Goal: Information Seeking & Learning: Learn about a topic

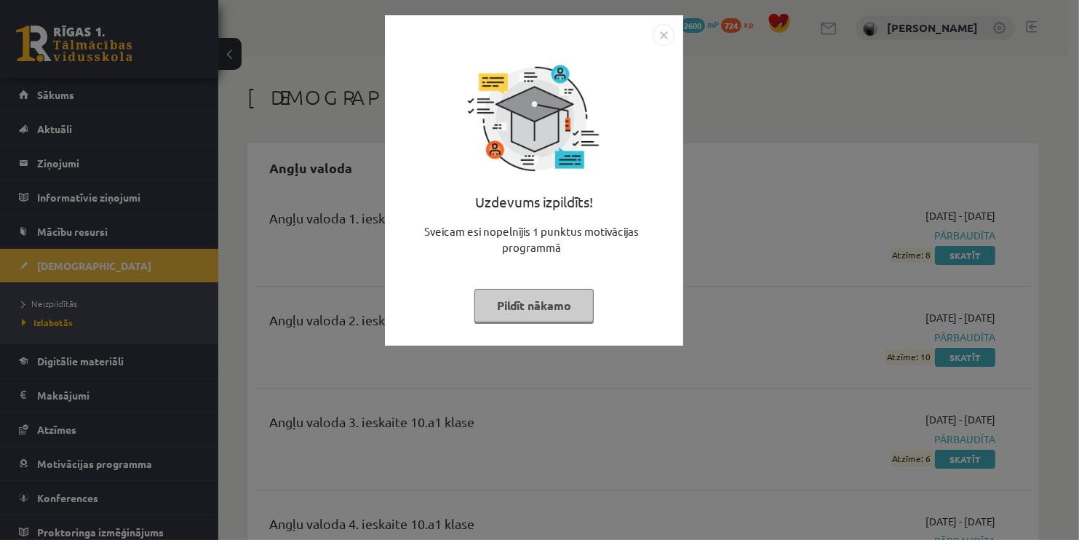
click at [541, 301] on button "Pildīt nākamo" at bounding box center [533, 305] width 119 height 33
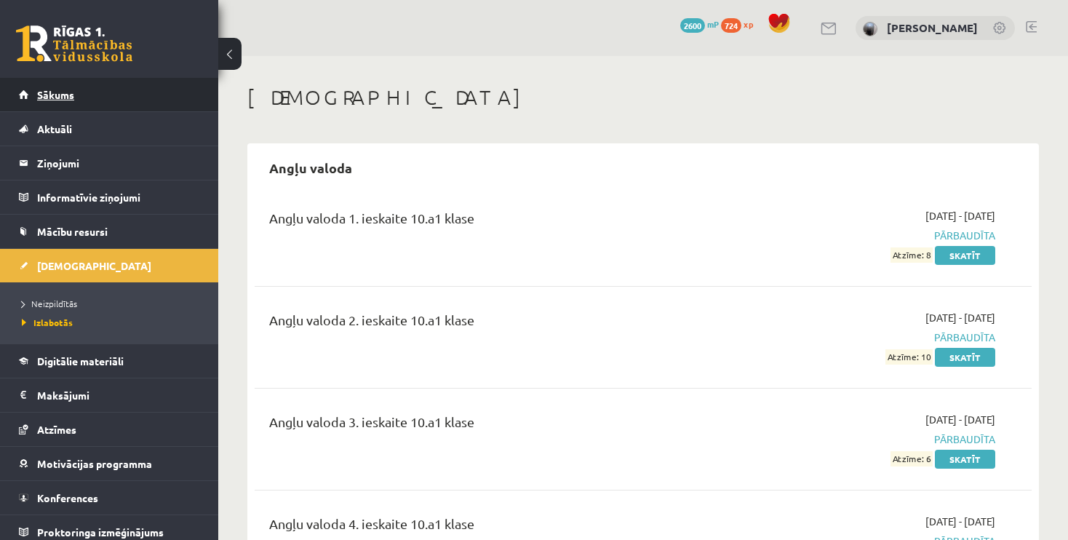
click at [137, 97] on link "Sākums" at bounding box center [109, 94] width 181 height 33
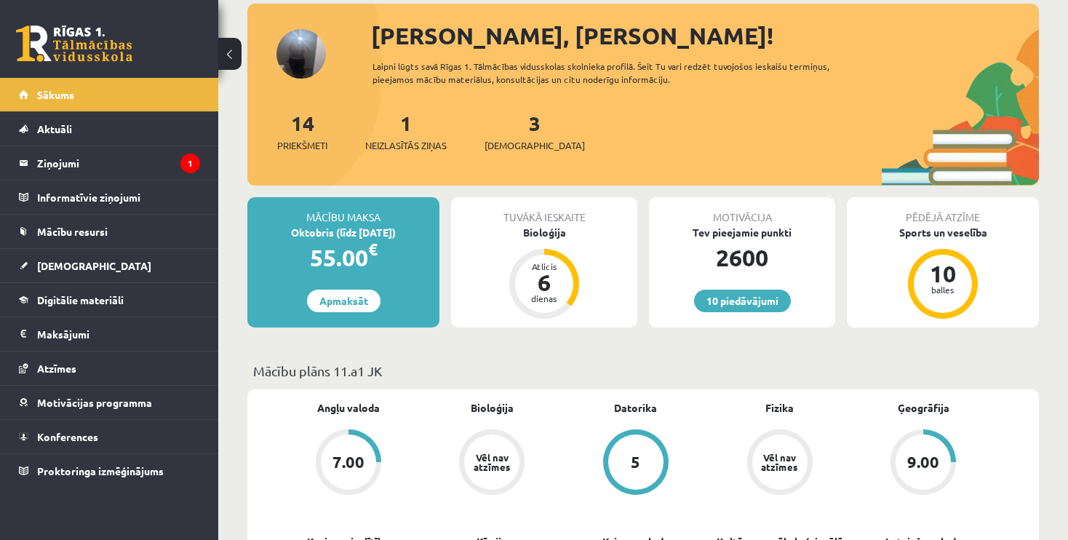
scroll to position [79, 0]
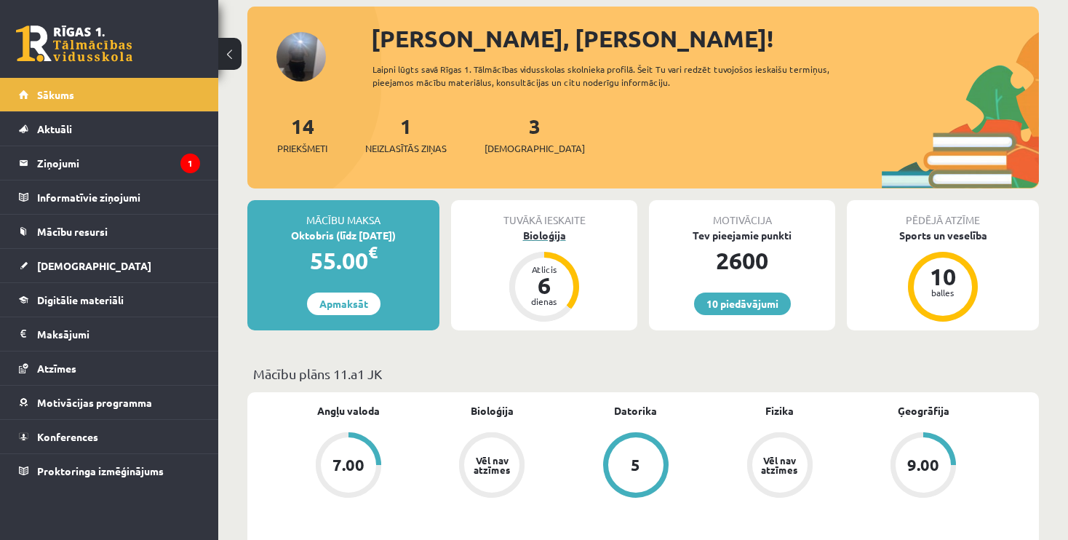
click at [556, 234] on div "Bioloģija" at bounding box center [544, 235] width 186 height 15
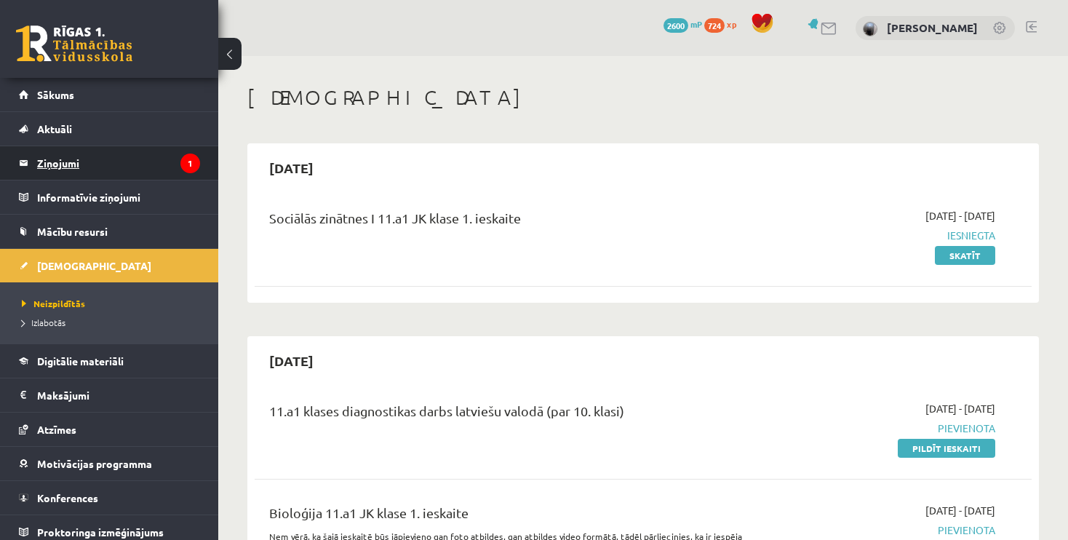
click at [57, 157] on legend "Ziņojumi 1" at bounding box center [118, 162] width 163 height 33
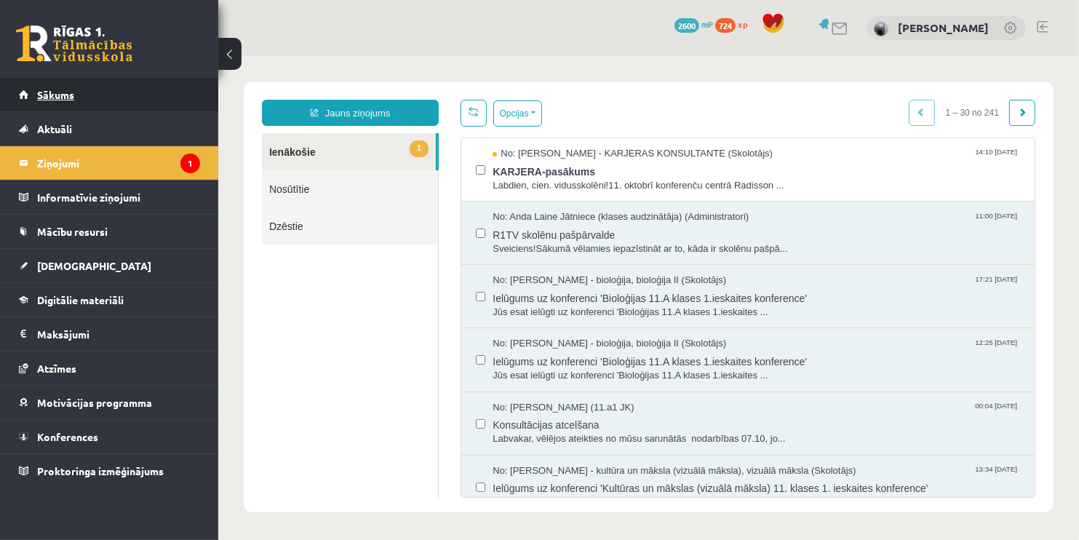
click at [130, 101] on link "Sākums" at bounding box center [109, 94] width 181 height 33
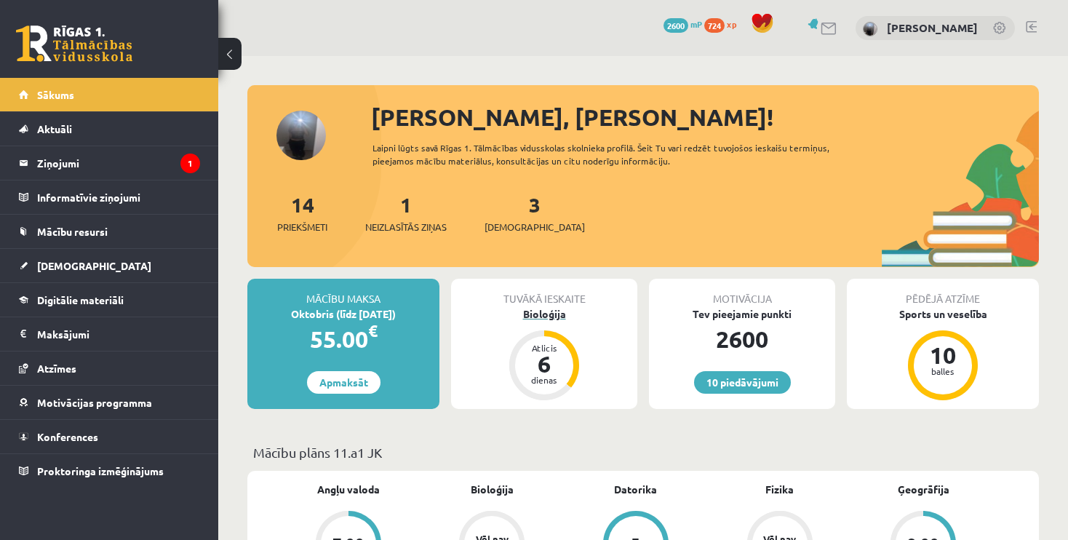
click at [550, 314] on div "Bioloģija" at bounding box center [544, 313] width 186 height 15
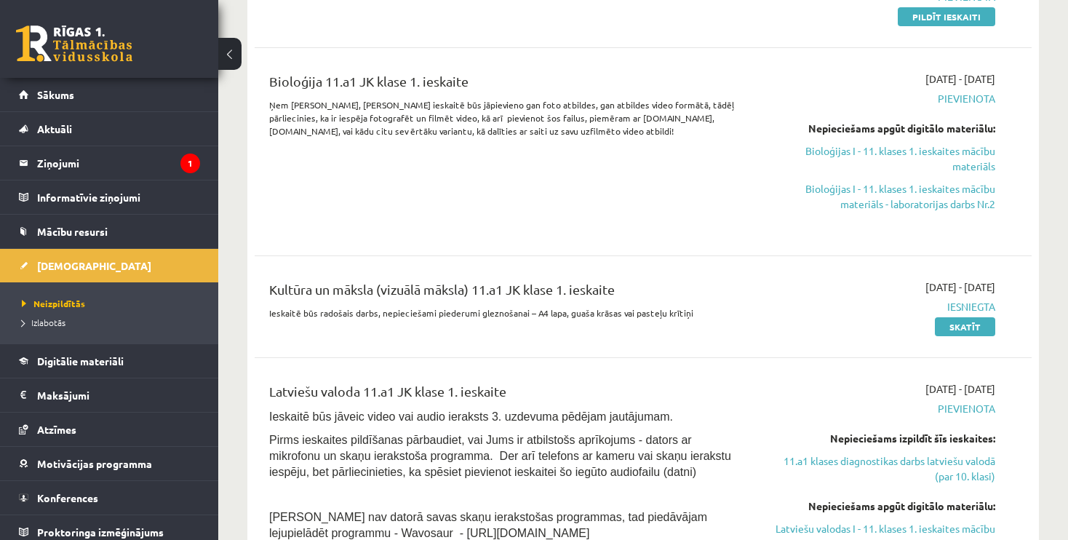
scroll to position [419, 0]
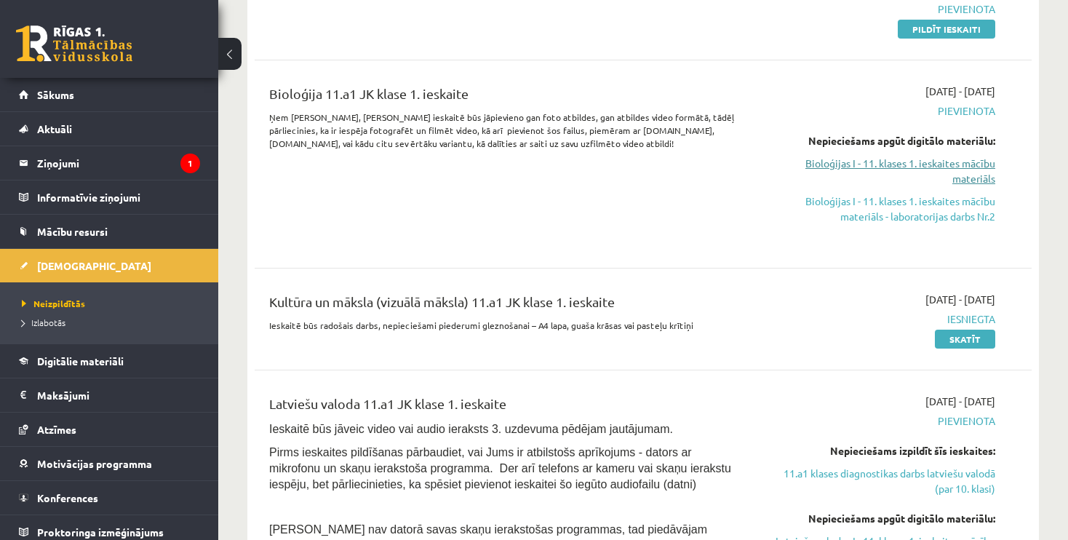
click at [883, 173] on link "Bioloģijas I - 11. klases 1. ieskaites mācību materiāls" at bounding box center [882, 171] width 228 height 31
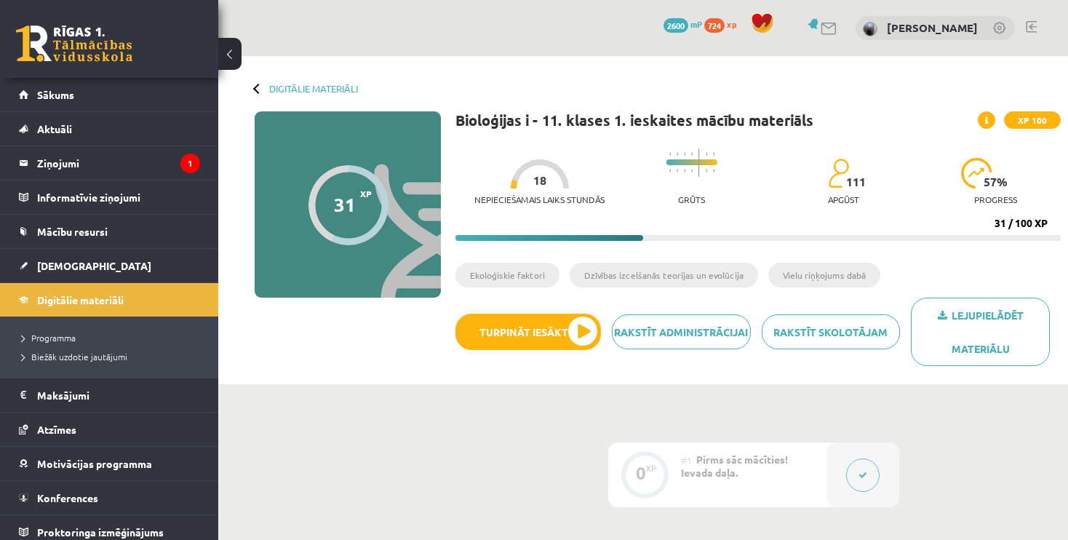
drag, startPoint x: 614, startPoint y: 64, endPoint x: 626, endPoint y: 75, distance: 16.0
click at [626, 75] on div "Digitālie materiāli 31 XP XP 100 31 / 100 XP Bioloģijas i - 11. klases 1. ieska…" at bounding box center [643, 220] width 850 height 328
click at [558, 335] on button "Turpināt iesākto" at bounding box center [529, 332] width 146 height 36
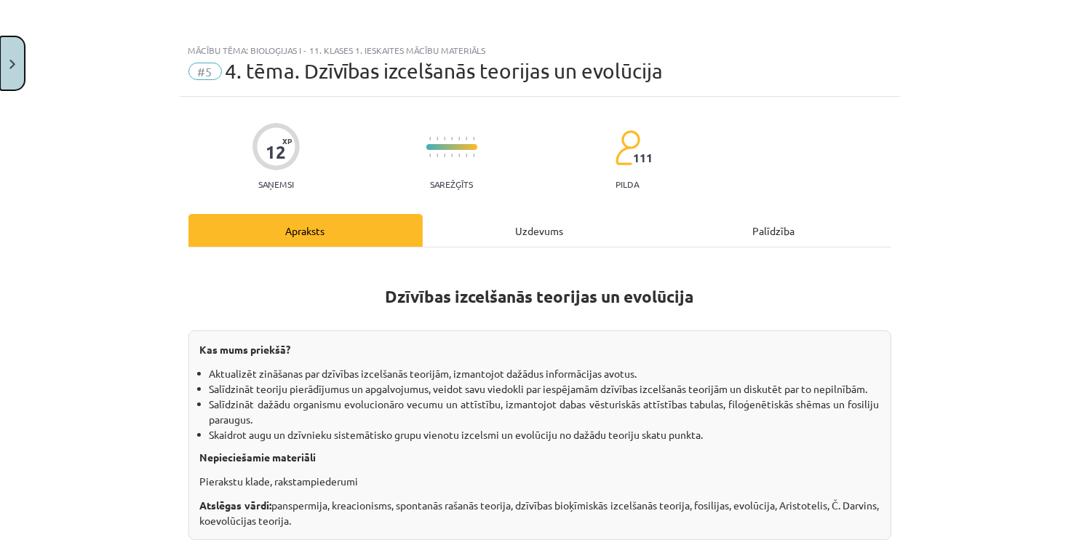
click at [21, 65] on button "Close" at bounding box center [12, 63] width 25 height 54
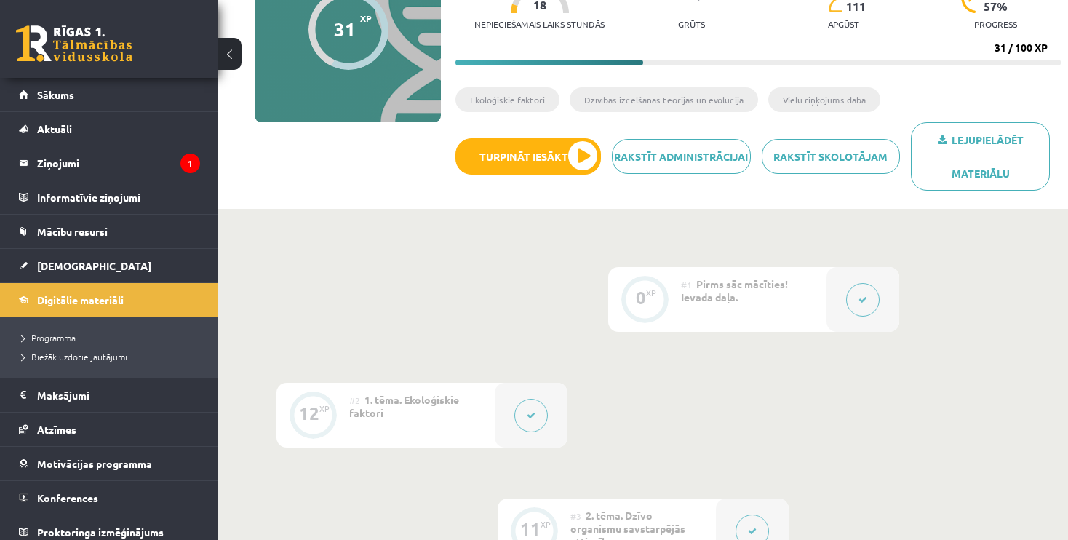
scroll to position [169, 0]
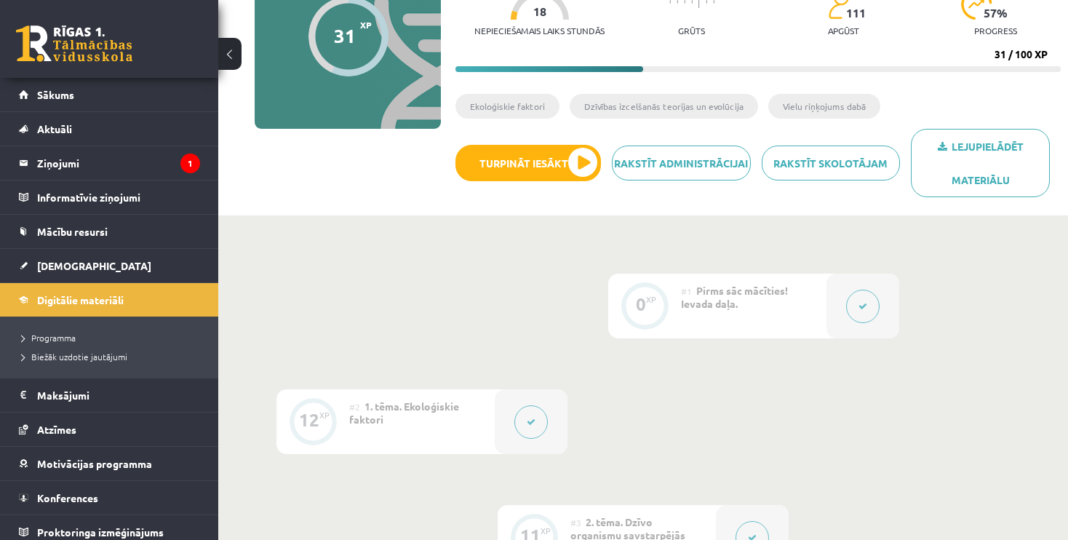
click at [1068, 119] on html "0 Dāvanas 2600 mP 724 xp Viktorija Jeļizarova Sākums Aktuāli Kā mācīties eSKOLĀ…" at bounding box center [534, 101] width 1068 height 540
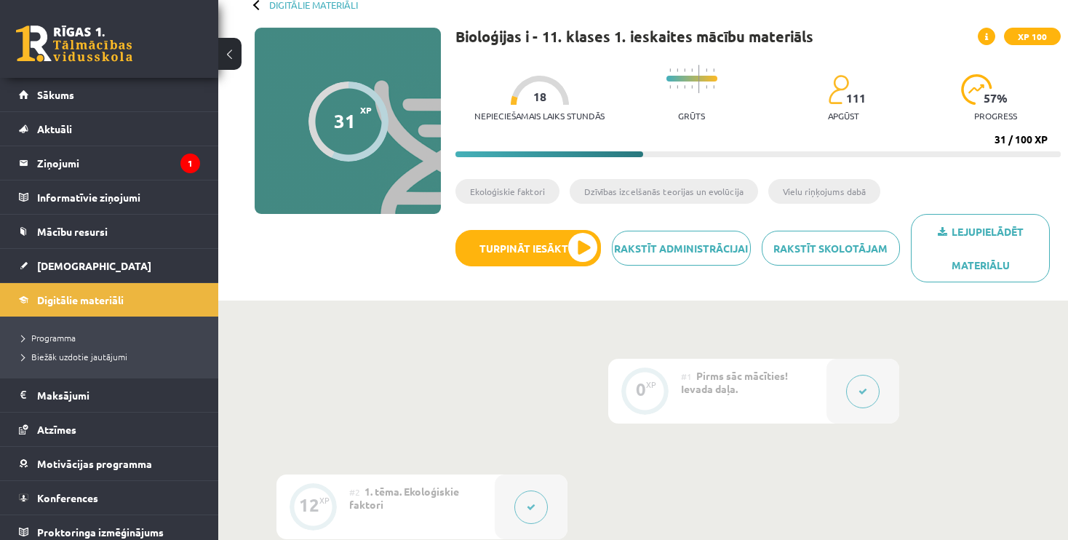
scroll to position [82, 0]
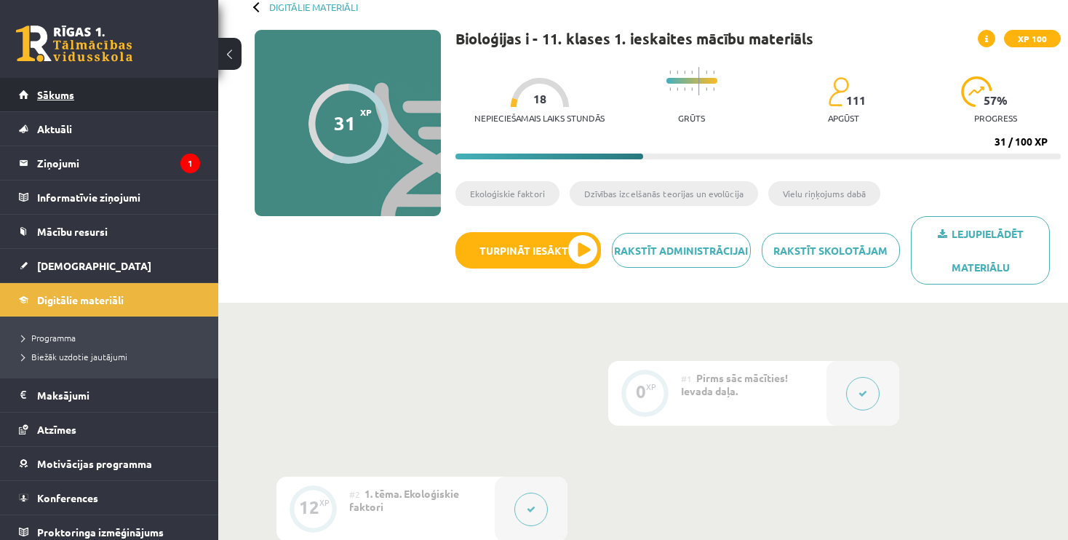
click at [98, 102] on link "Sākums" at bounding box center [109, 94] width 181 height 33
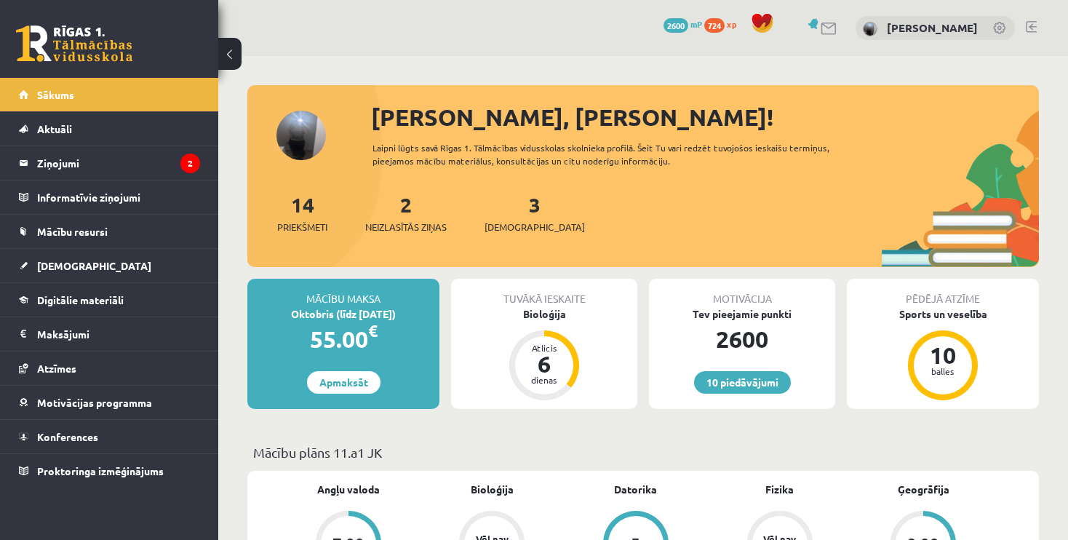
click at [225, 52] on button at bounding box center [229, 54] width 23 height 32
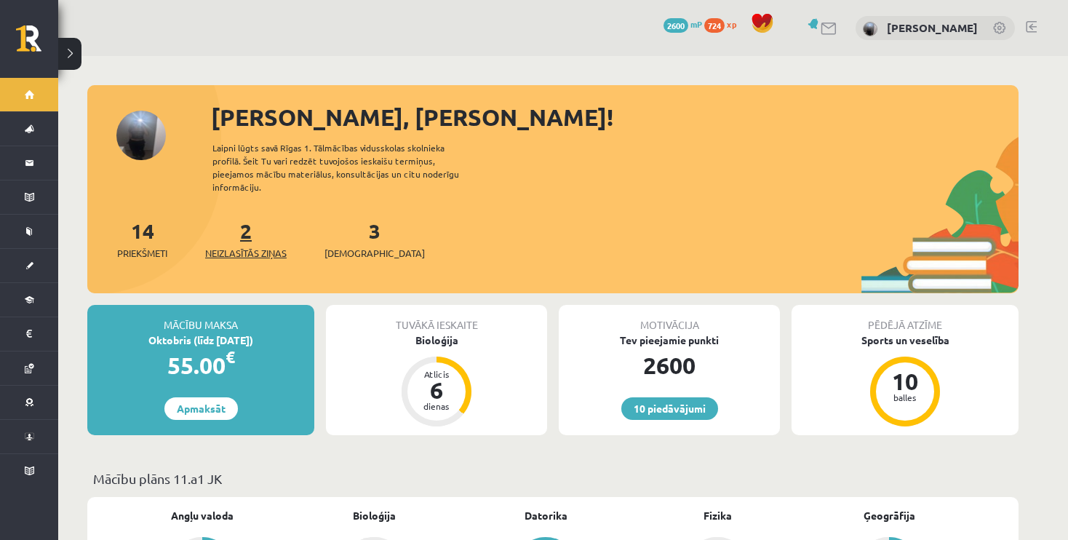
click at [230, 246] on span "Neizlasītās ziņas" at bounding box center [246, 253] width 82 height 15
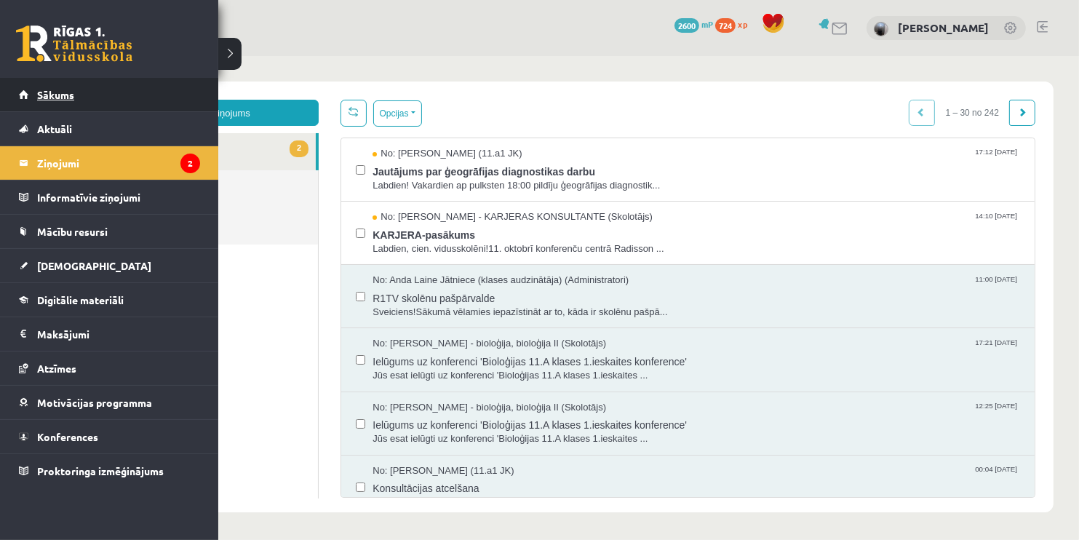
click at [22, 95] on link "Sākums" at bounding box center [109, 94] width 181 height 33
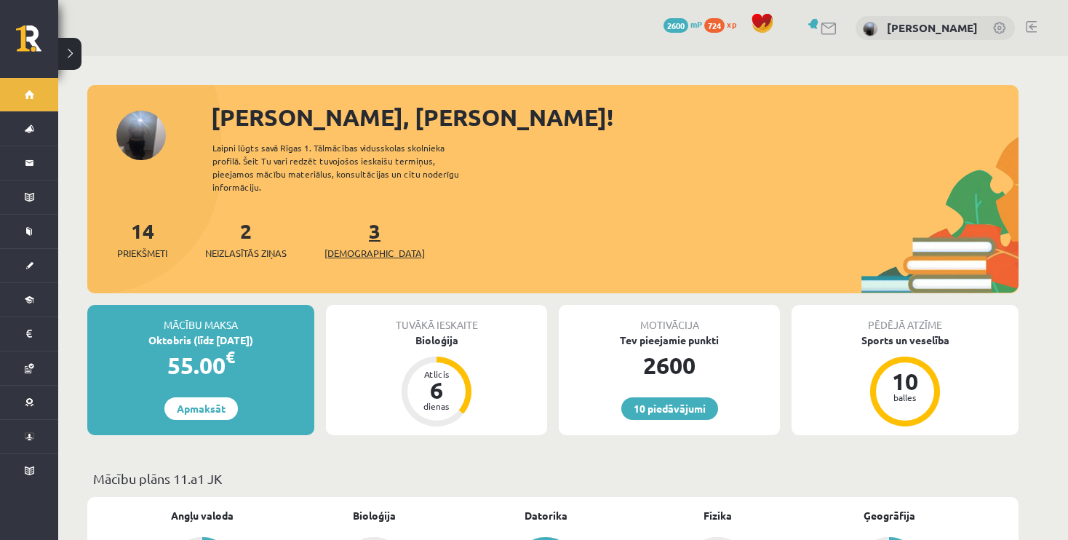
click at [348, 246] on span "[DEMOGRAPHIC_DATA]" at bounding box center [375, 253] width 100 height 15
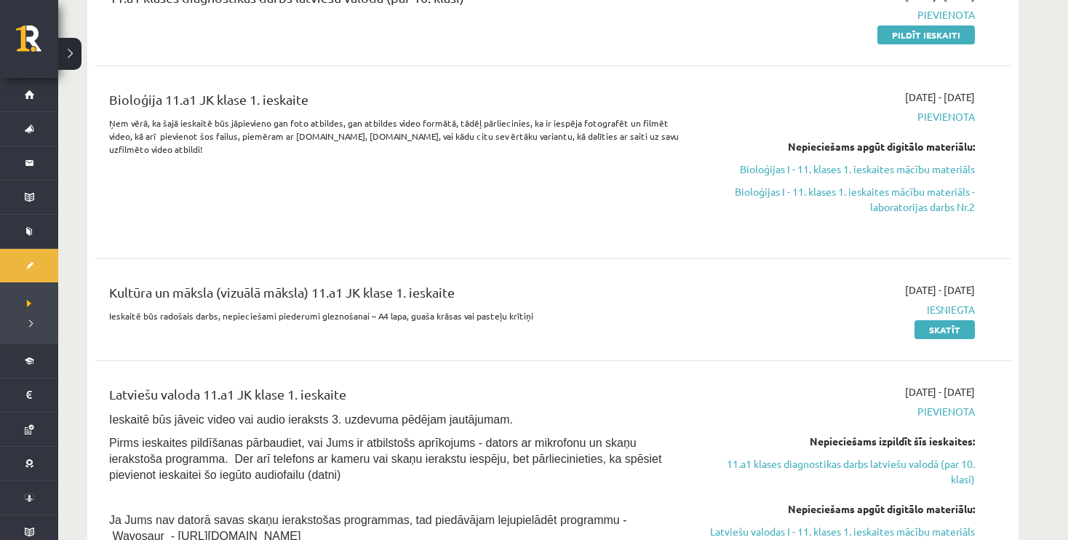
scroll to position [487, 0]
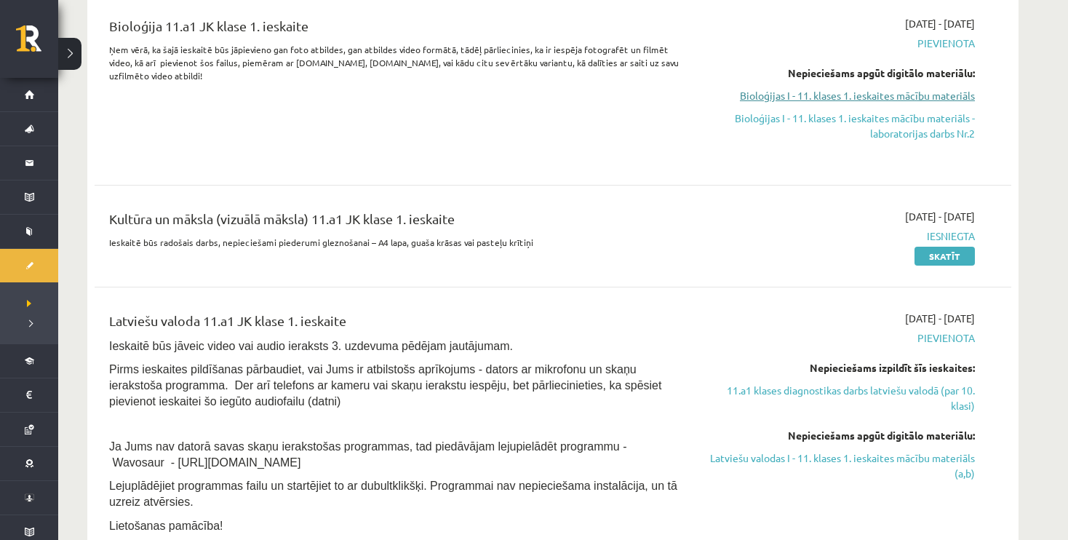
click at [836, 92] on link "Bioloģijas I - 11. klases 1. ieskaites mācību materiāls" at bounding box center [838, 95] width 274 height 15
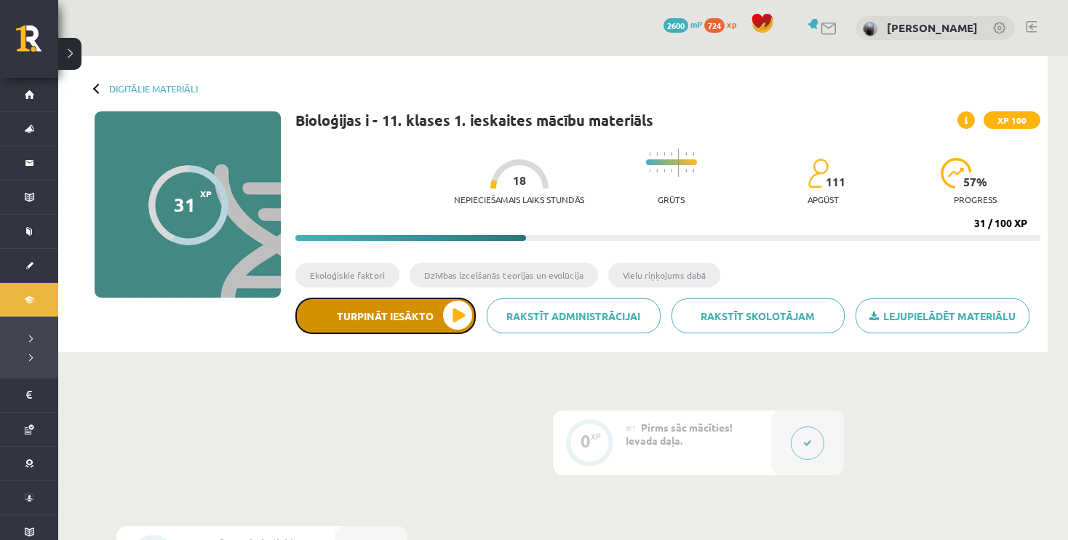
click at [365, 322] on button "Turpināt iesākto" at bounding box center [385, 316] width 180 height 36
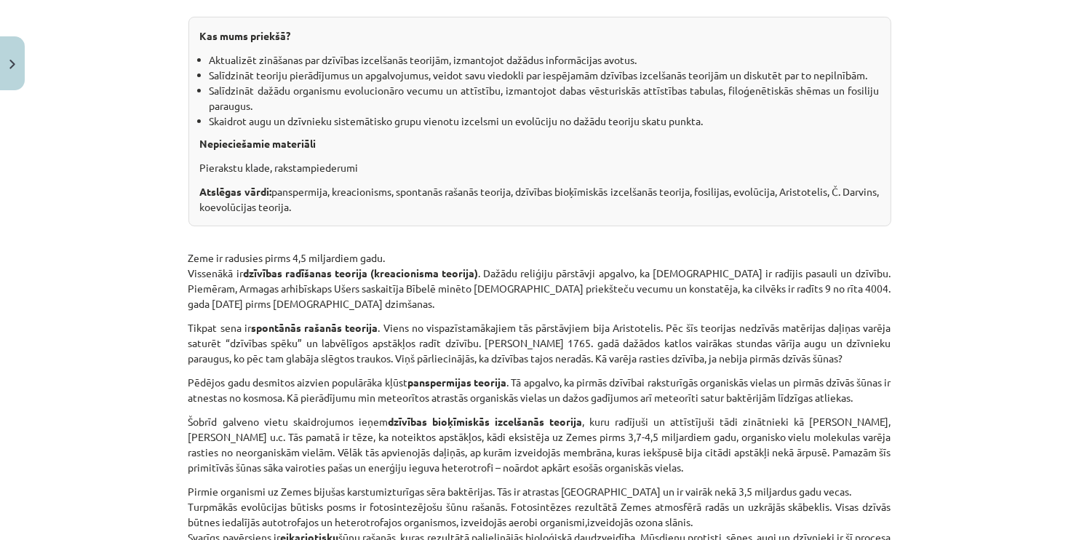
scroll to position [335, 0]
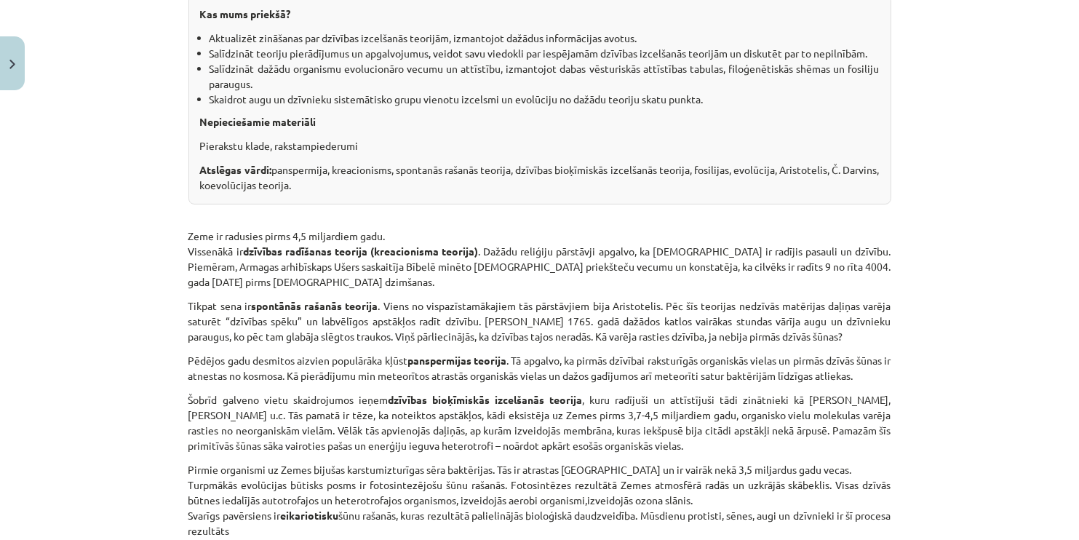
click at [1022, 253] on div "Mācību tēma: Bioloģijas i - 11. klases 1. ieskaites mācību materiāls #5 4. tēma…" at bounding box center [539, 270] width 1079 height 540
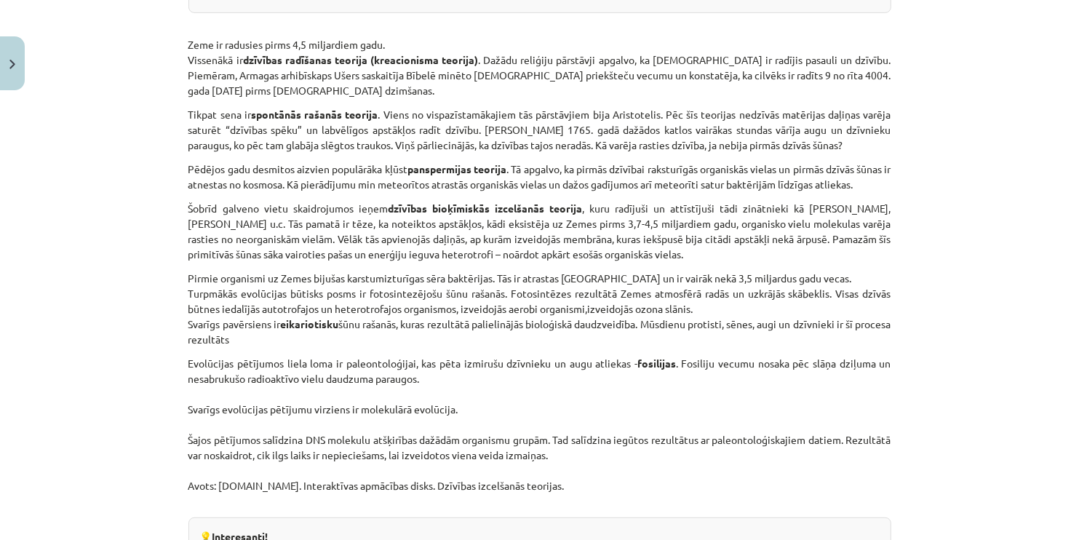
scroll to position [533, 0]
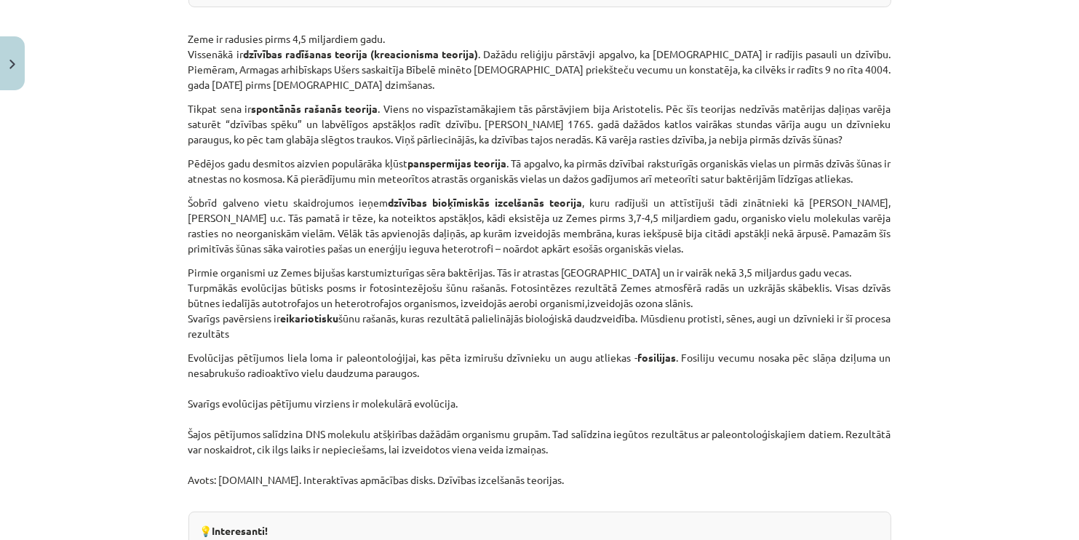
click at [903, 306] on div "Mācību tēma: Bioloģijas i - 11. klases 1. ieskaites mācību materiāls #5 4. tēma…" at bounding box center [539, 270] width 1079 height 540
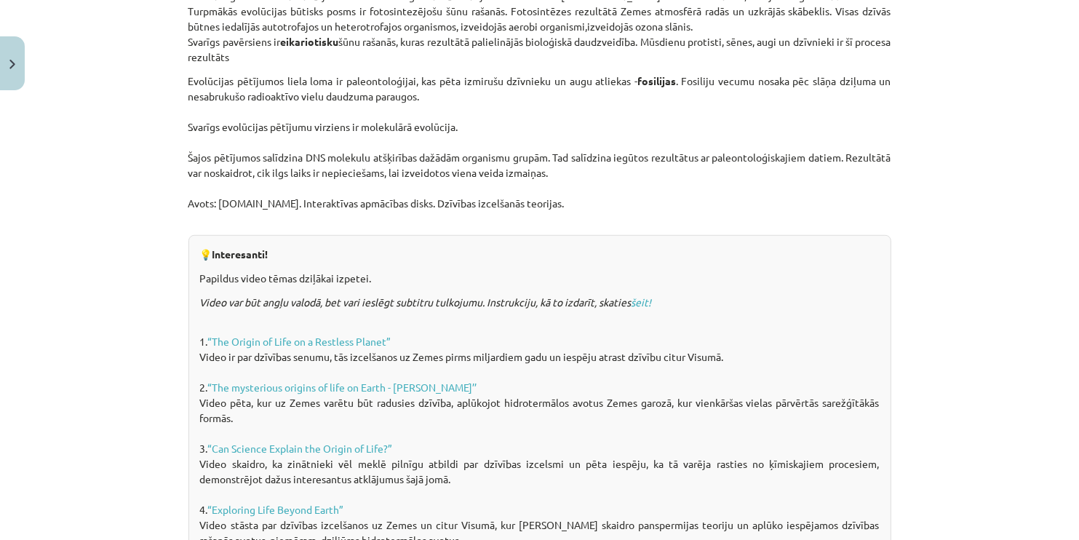
scroll to position [1064, 0]
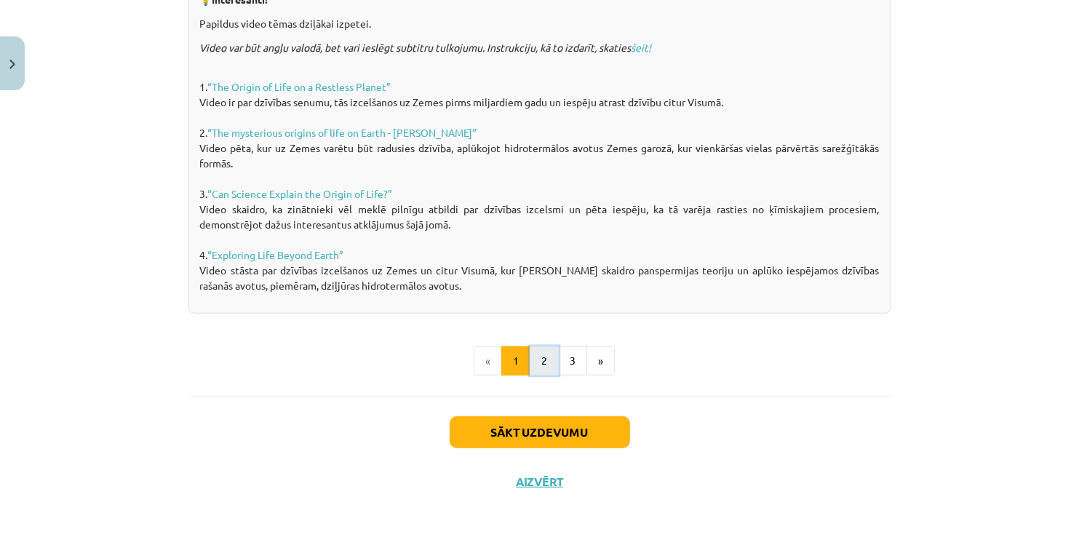
click at [535, 367] on button "2" at bounding box center [544, 360] width 29 height 29
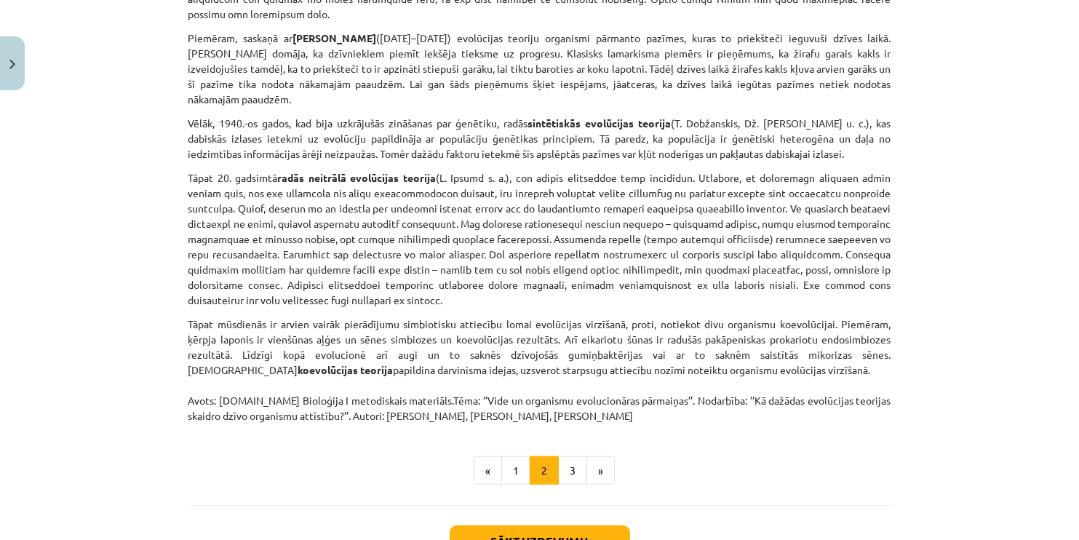
scroll to position [1017, 0]
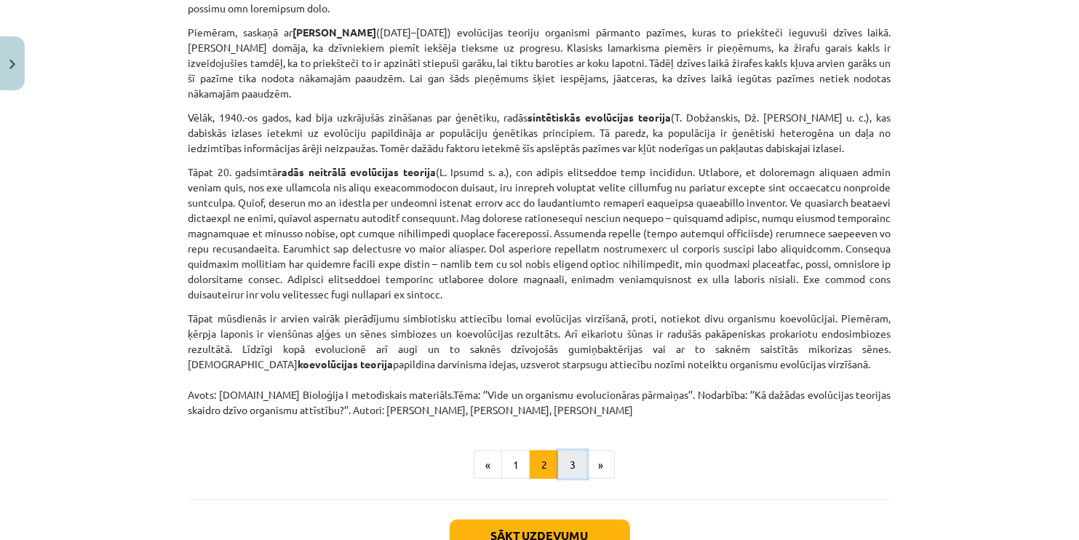
click at [566, 450] on button "3" at bounding box center [572, 464] width 29 height 29
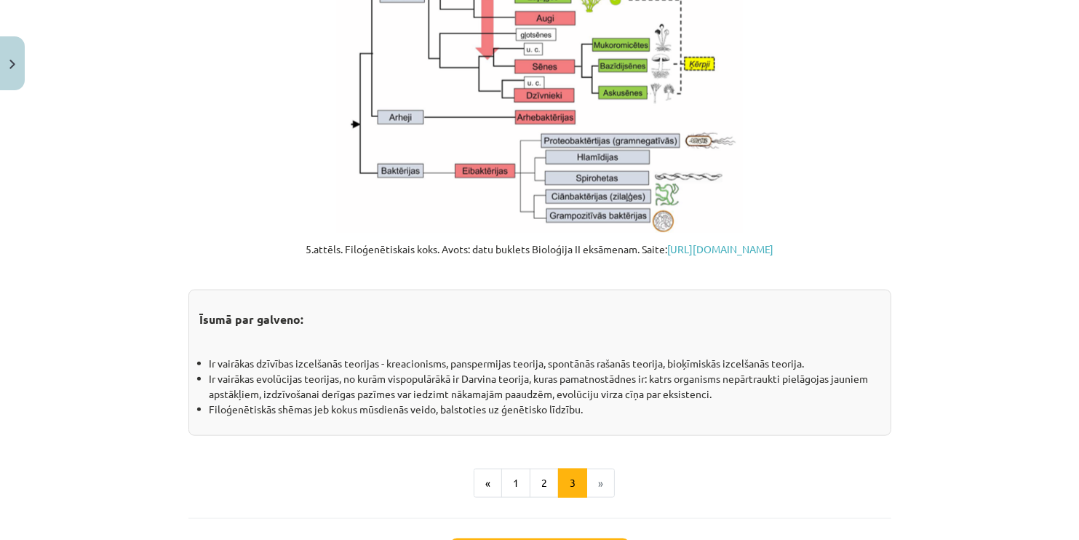
scroll to position [1682, 0]
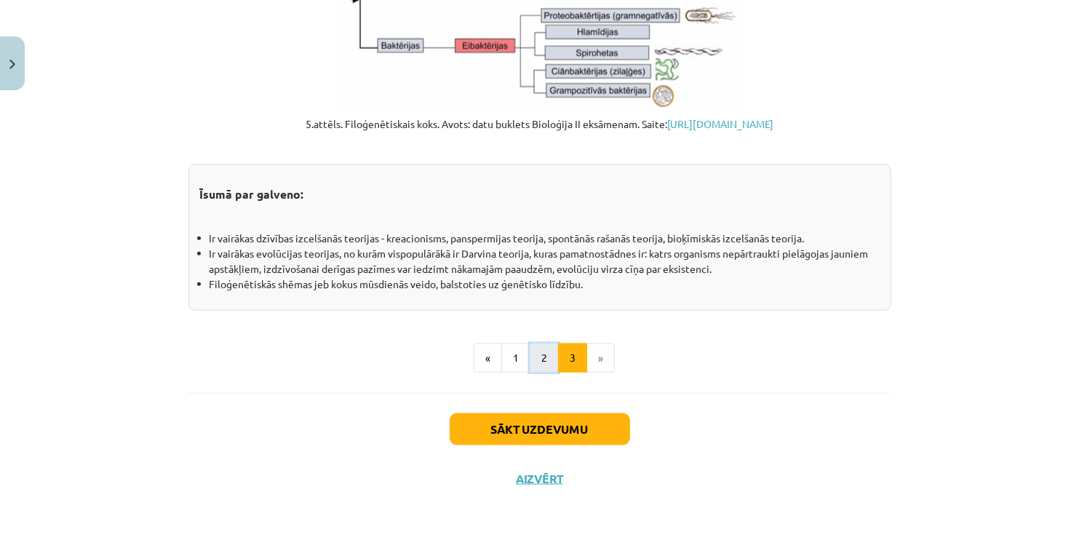
click at [541, 360] on button "2" at bounding box center [544, 357] width 29 height 29
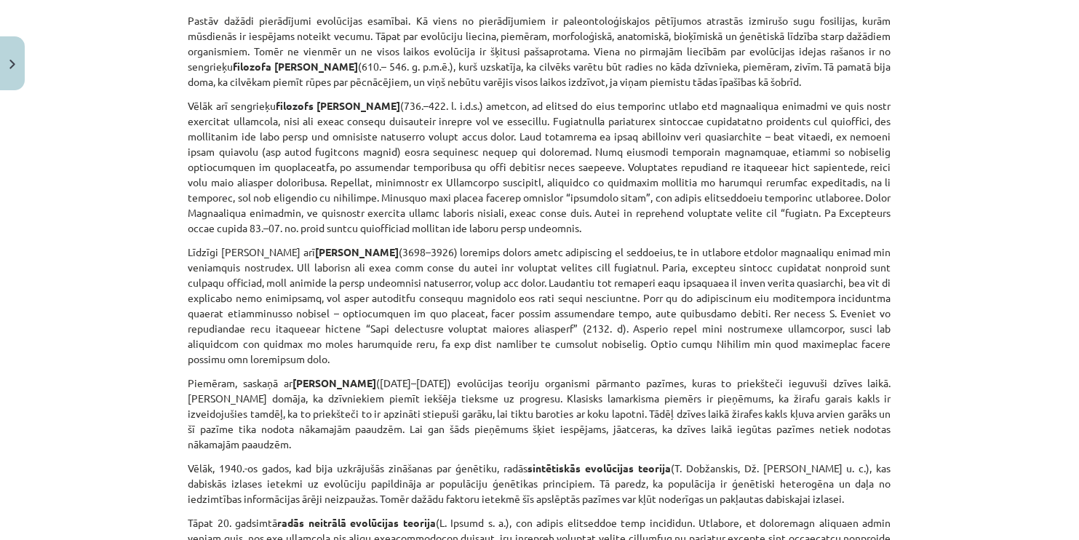
scroll to position [667, 0]
